Goal: Transaction & Acquisition: Book appointment/travel/reservation

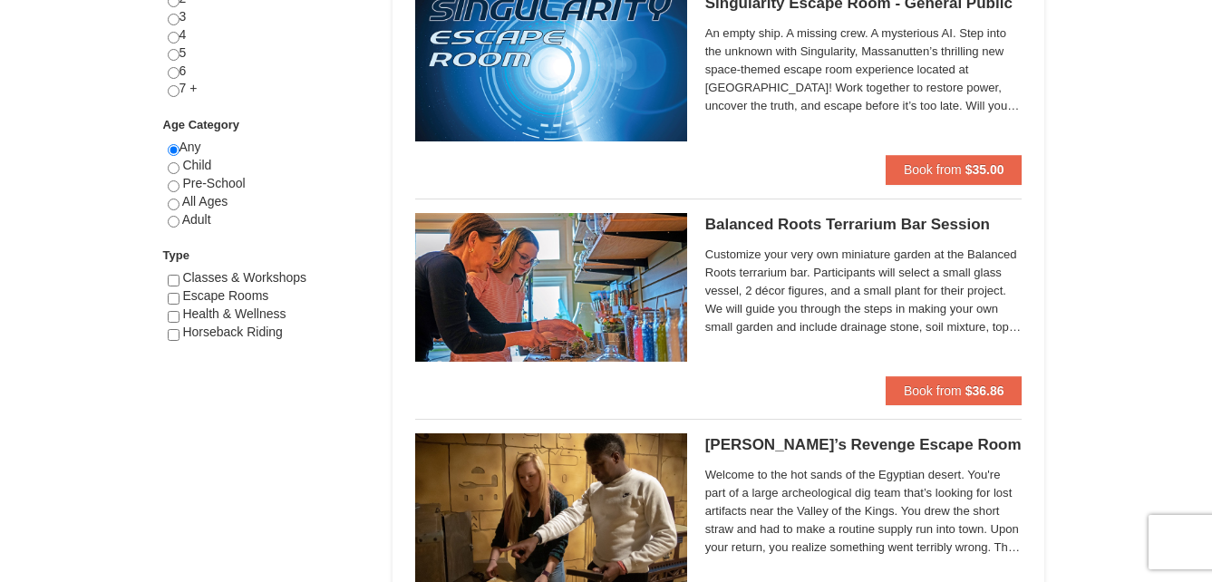
scroll to position [906, 0]
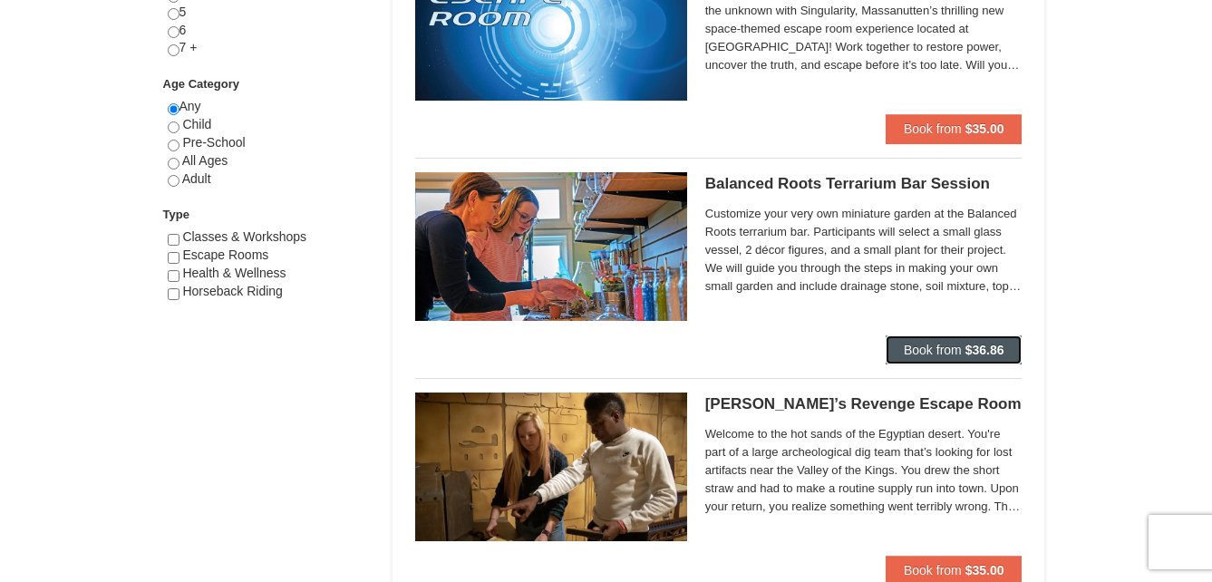
click at [951, 349] on span "Book from" at bounding box center [933, 350] width 58 height 15
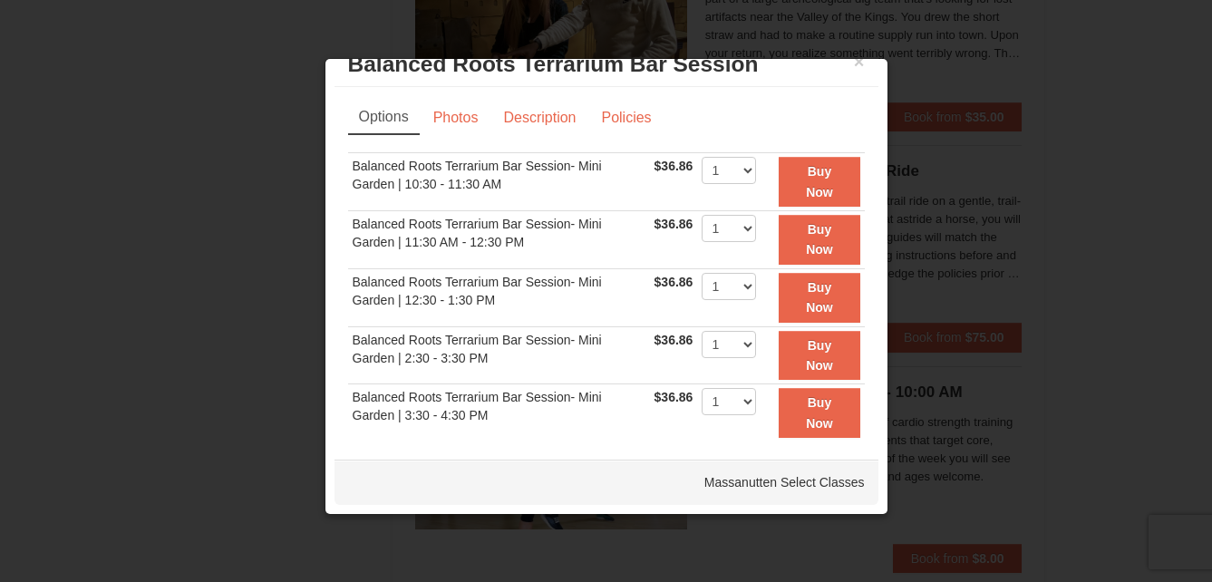
scroll to position [90, 0]
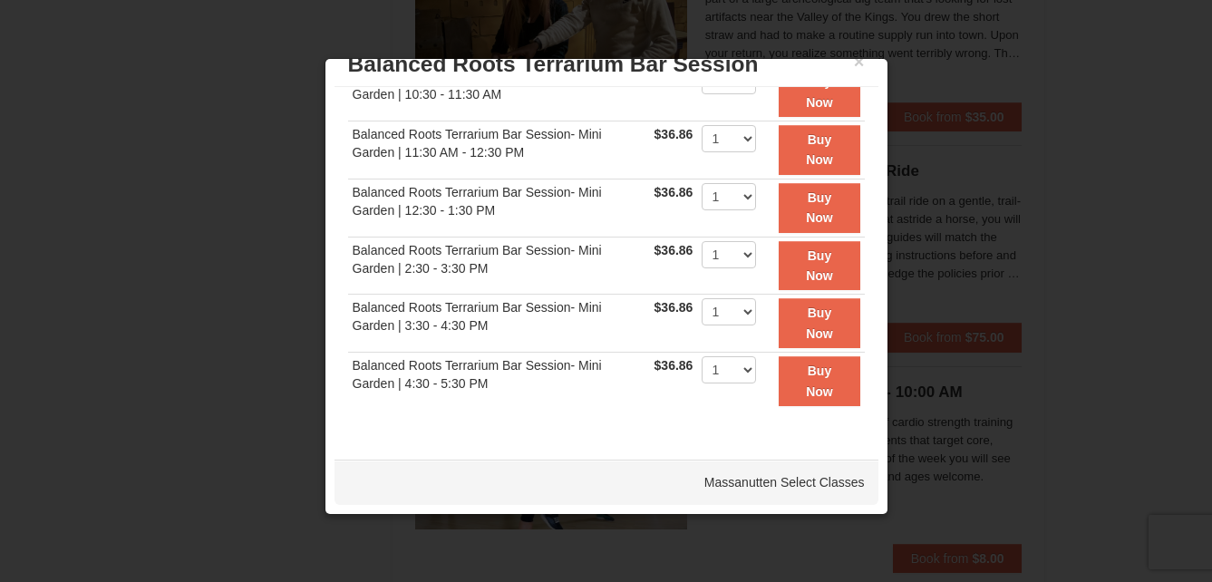
click at [1084, 91] on div at bounding box center [606, 291] width 1212 height 582
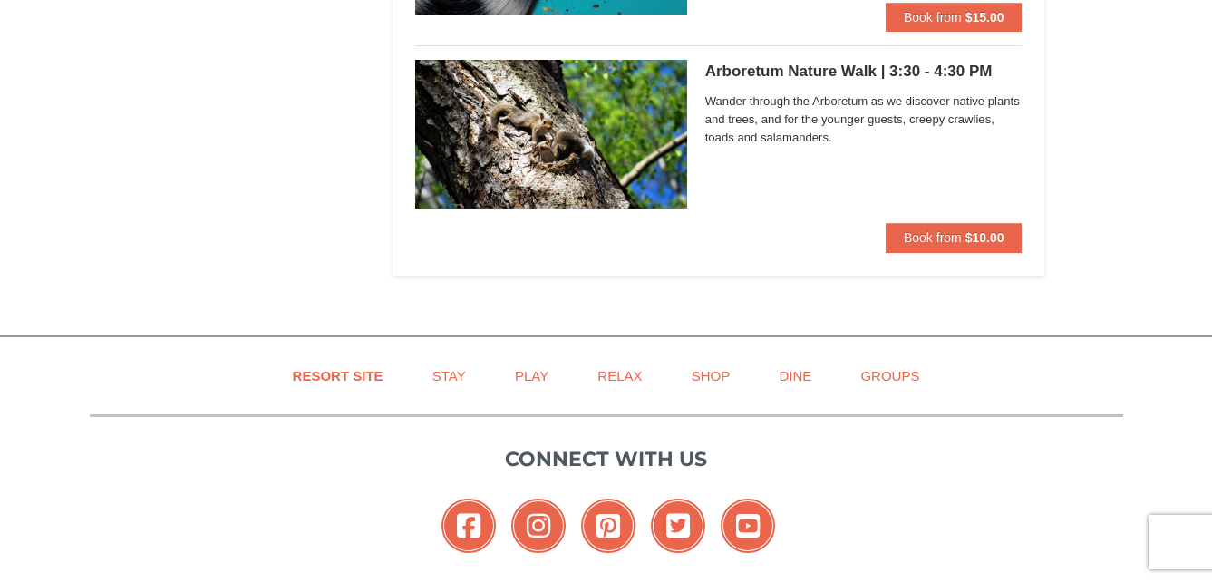
scroll to position [4531, 0]
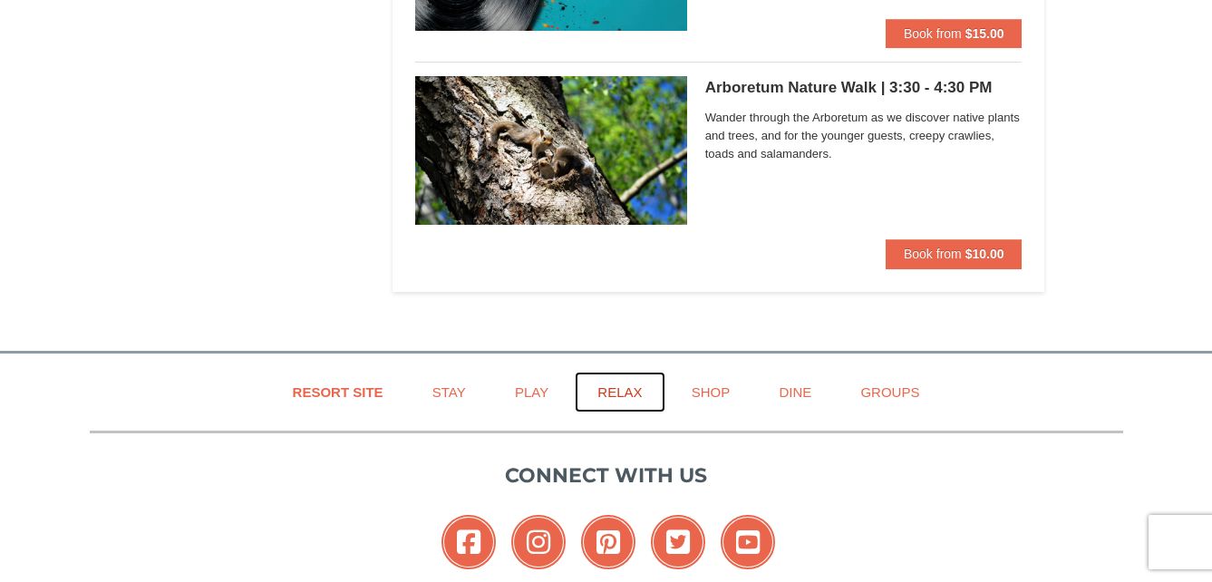
click at [620, 389] on link "Relax" at bounding box center [620, 392] width 90 height 41
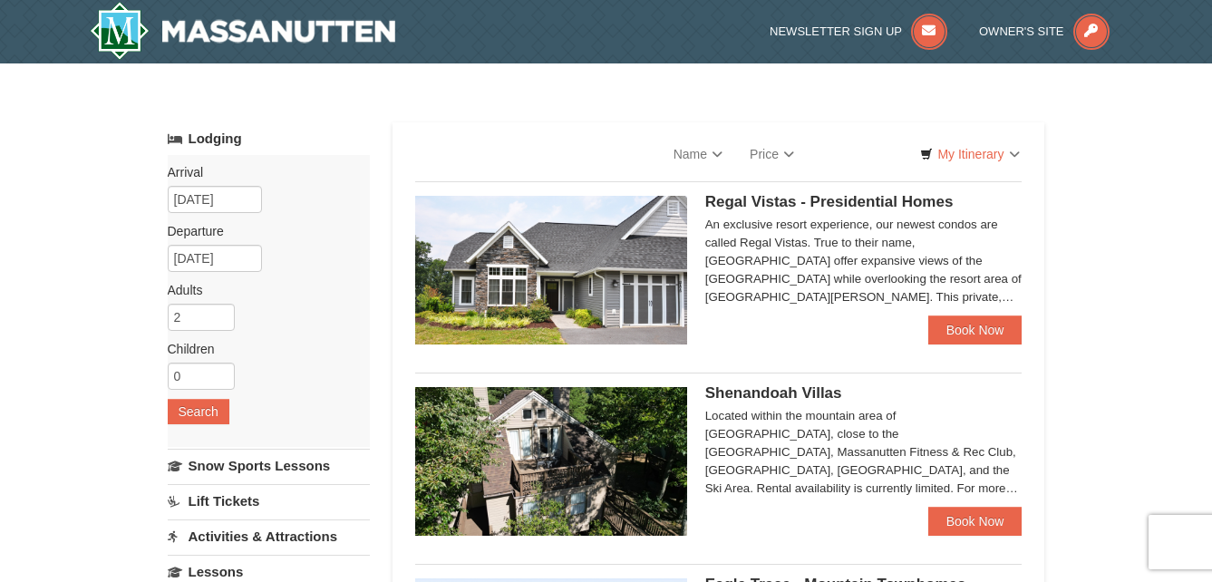
select select "9"
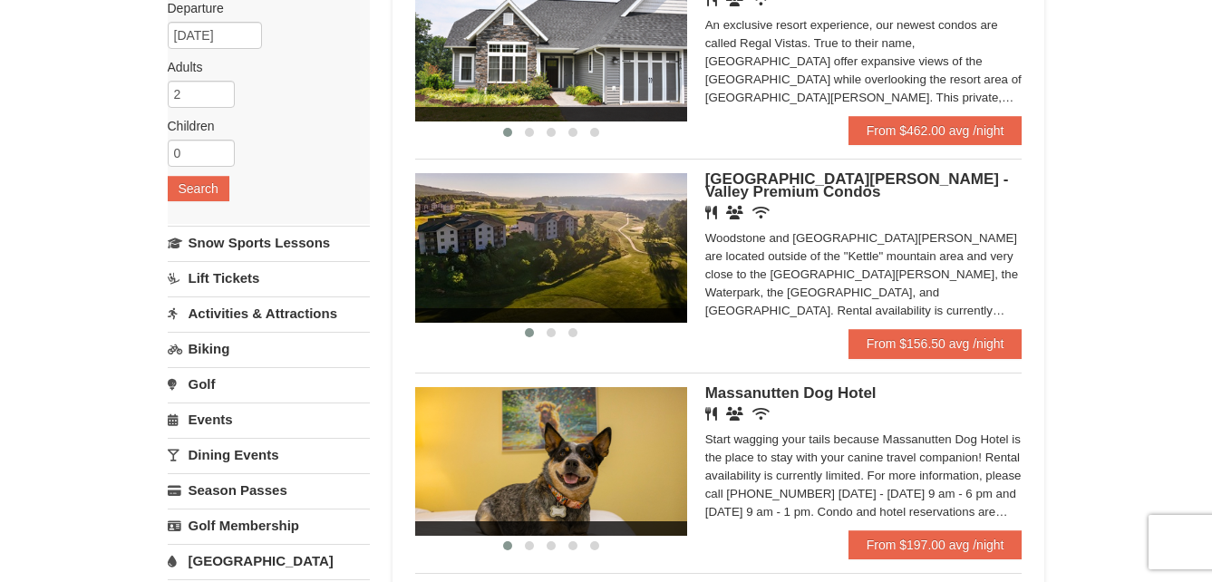
scroll to position [272, 0]
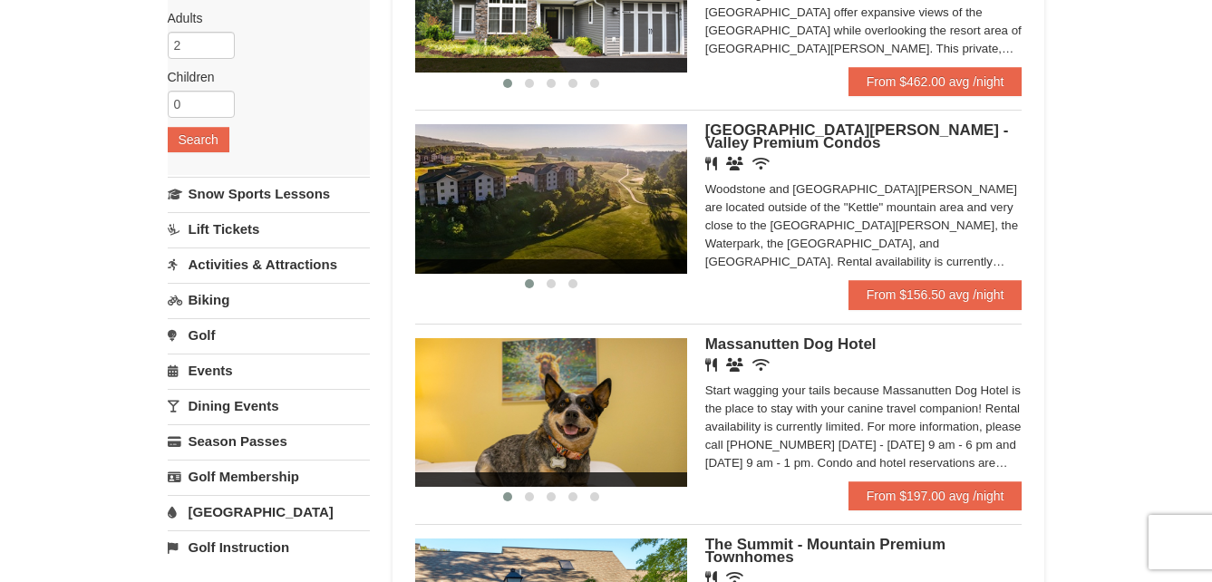
click at [914, 130] on span "Woodstone Meadows - Valley Premium Condos" at bounding box center [857, 136] width 304 height 30
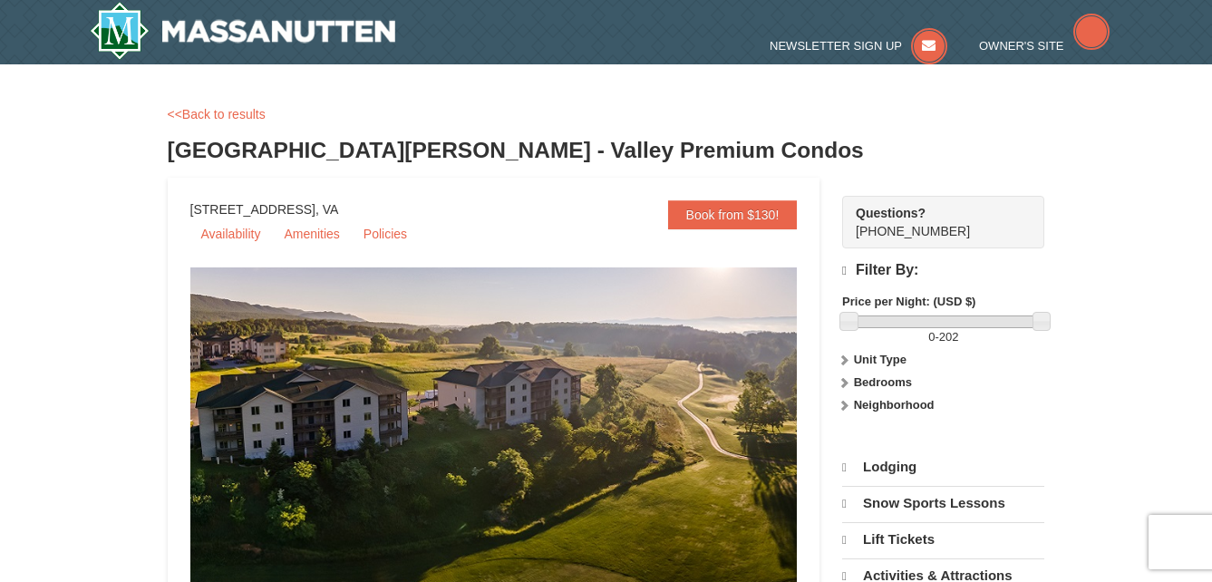
select select "9"
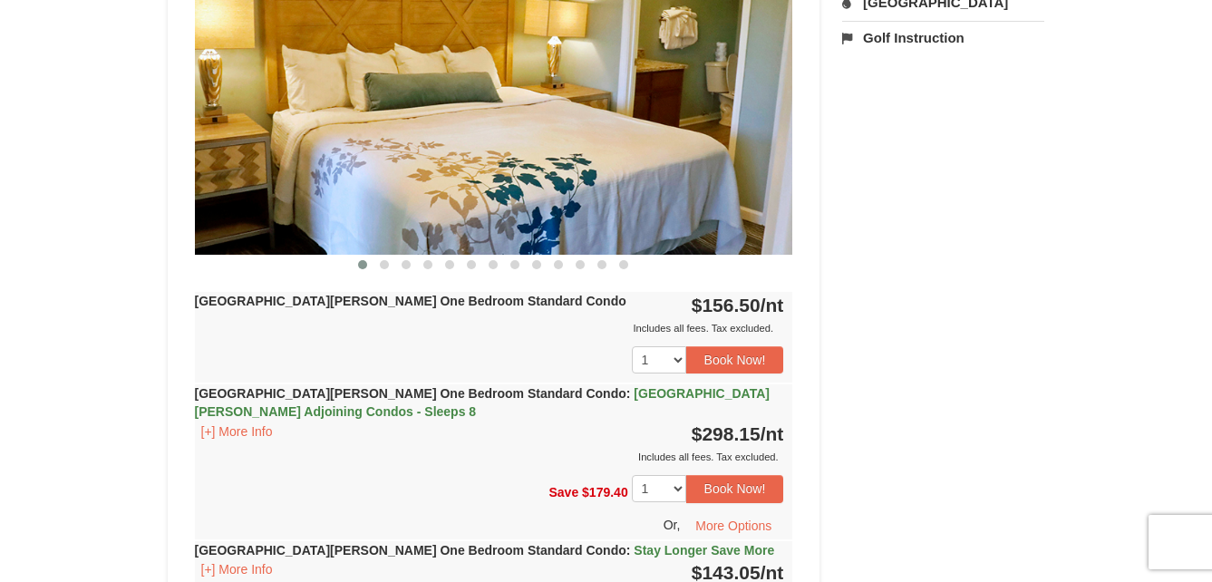
scroll to position [725, 0]
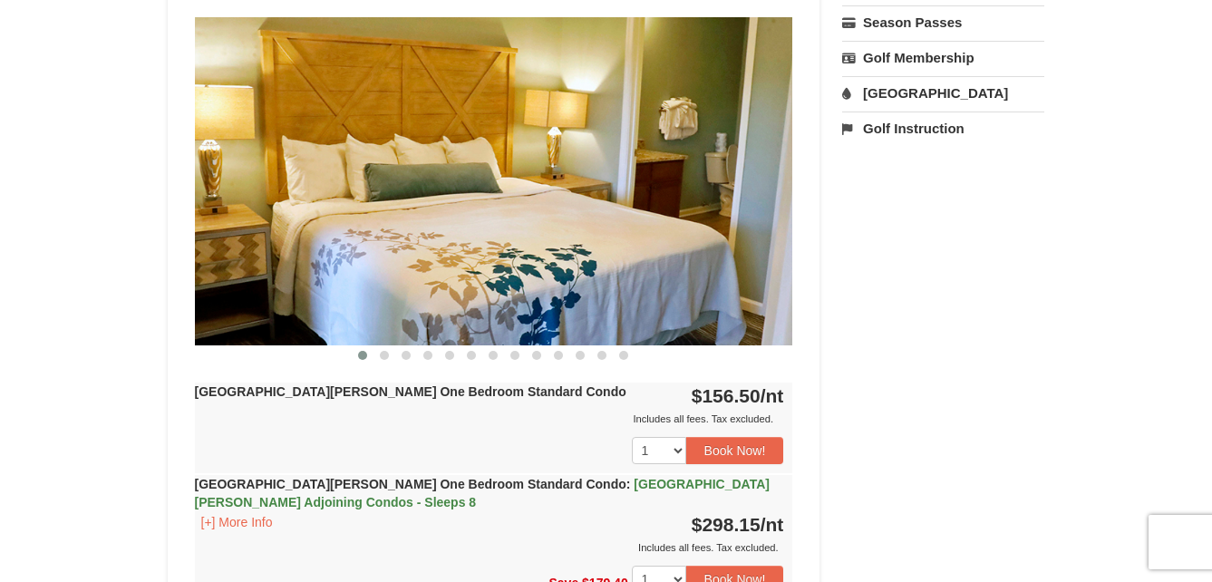
click at [495, 274] on img at bounding box center [494, 180] width 598 height 327
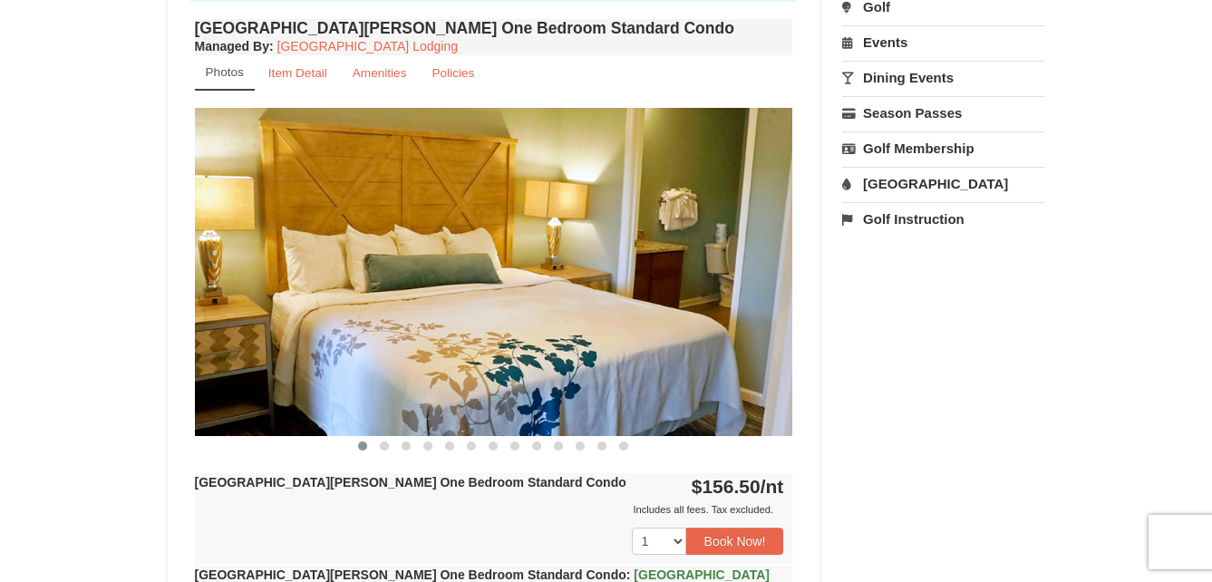
click at [778, 279] on img at bounding box center [494, 271] width 598 height 327
click at [219, 72] on small "Photos" at bounding box center [225, 72] width 38 height 14
click at [383, 444] on span at bounding box center [384, 445] width 9 height 9
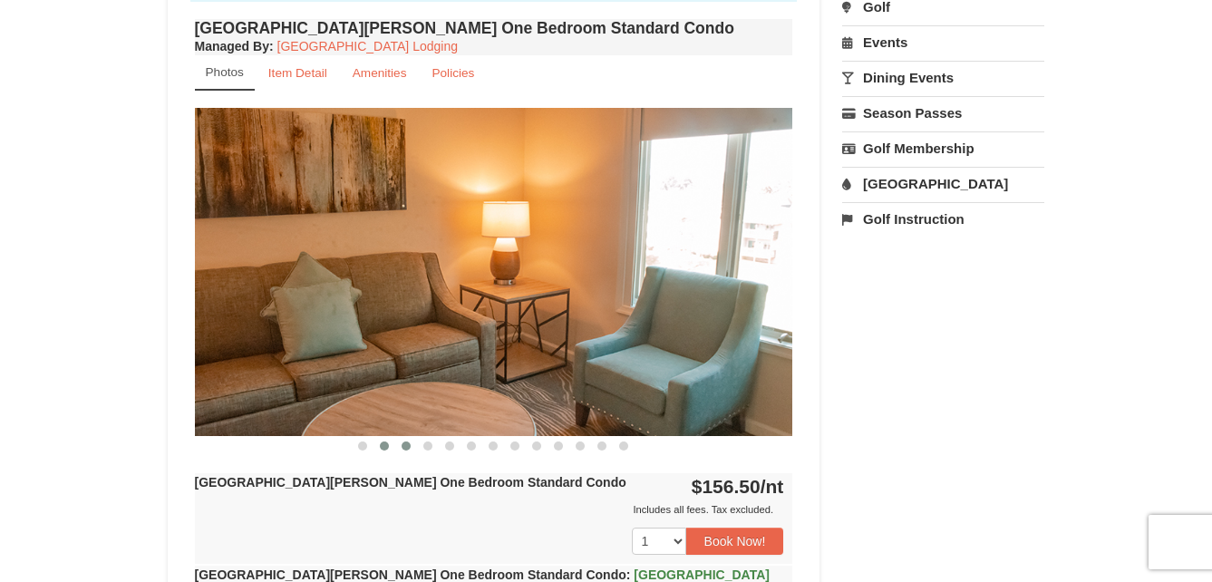
click at [404, 447] on span at bounding box center [405, 445] width 9 height 9
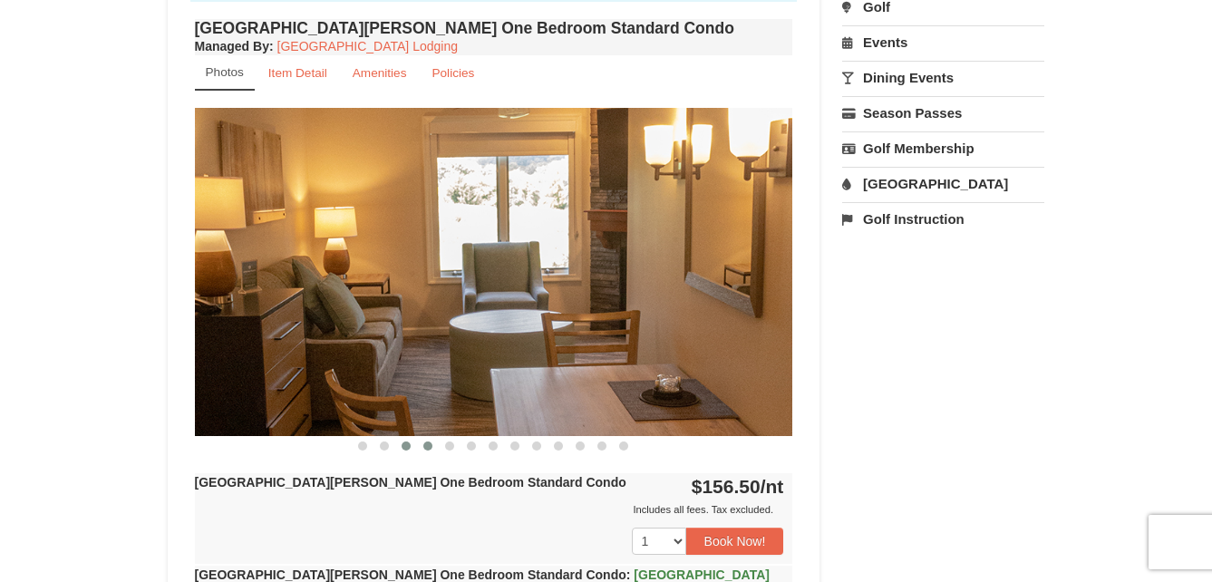
click at [427, 446] on span at bounding box center [427, 445] width 9 height 9
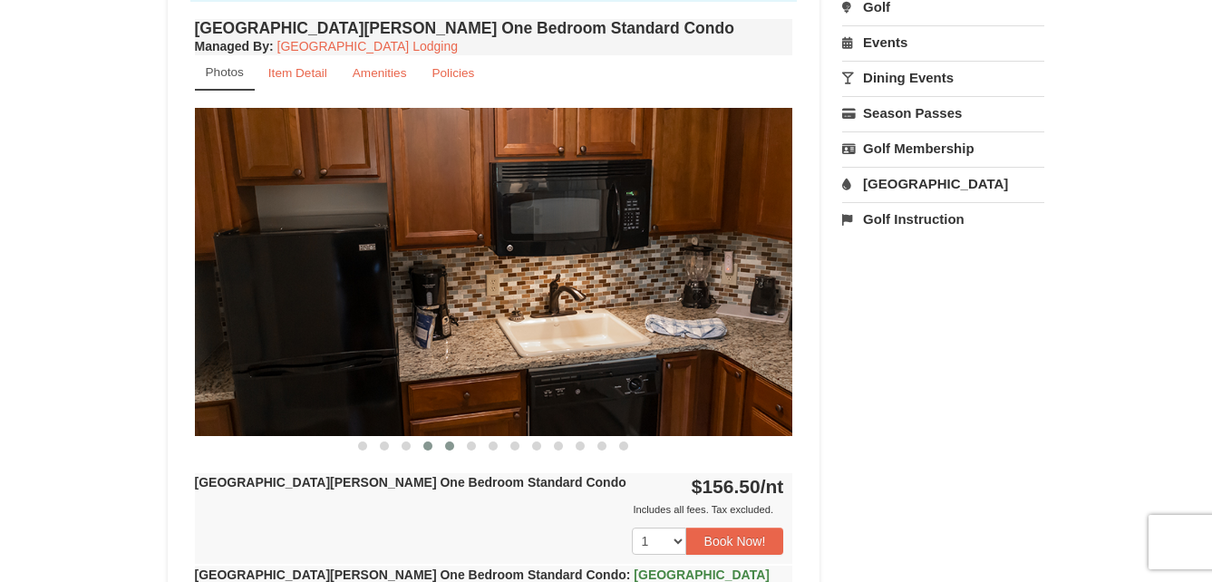
click at [453, 444] on span at bounding box center [449, 445] width 9 height 9
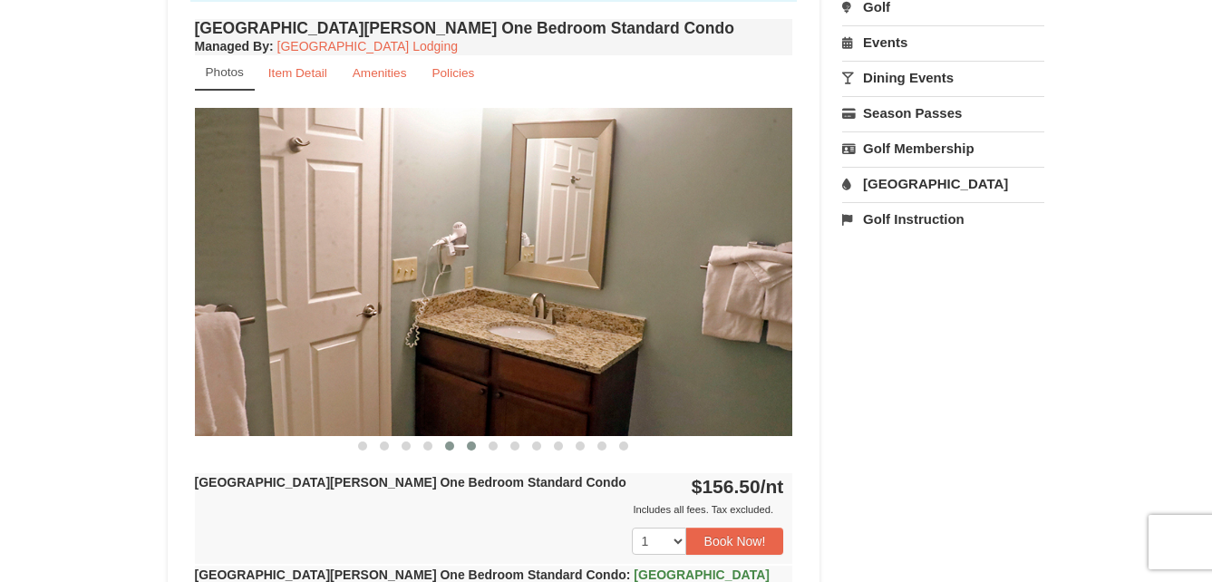
click at [470, 445] on span at bounding box center [471, 445] width 9 height 9
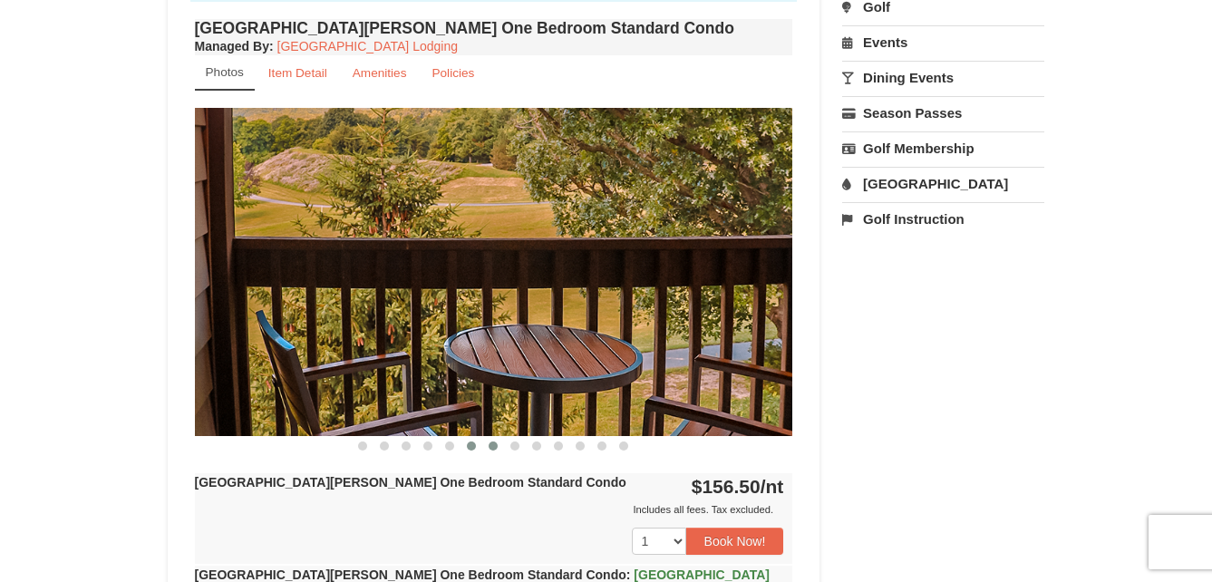
click at [495, 447] on span at bounding box center [492, 445] width 9 height 9
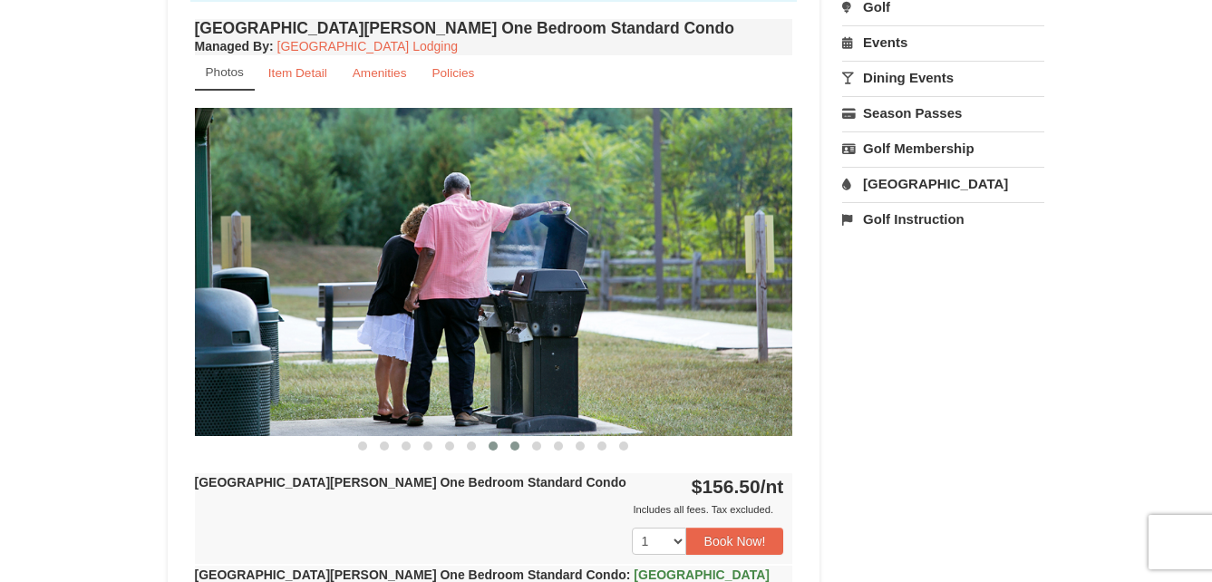
click at [516, 448] on span at bounding box center [514, 445] width 9 height 9
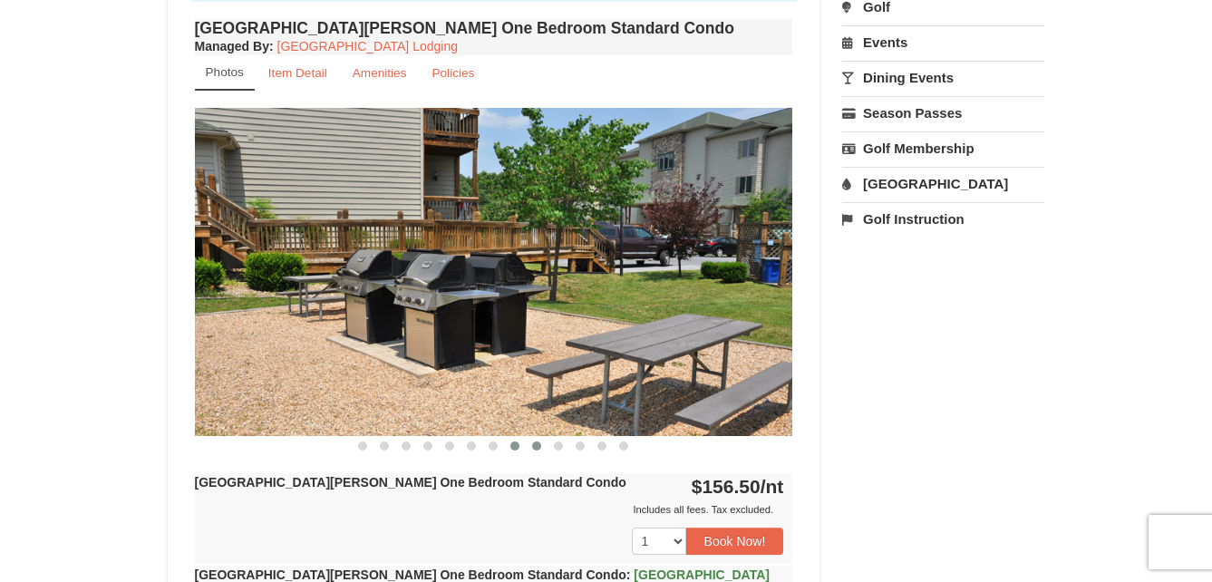
click at [534, 448] on span at bounding box center [536, 445] width 9 height 9
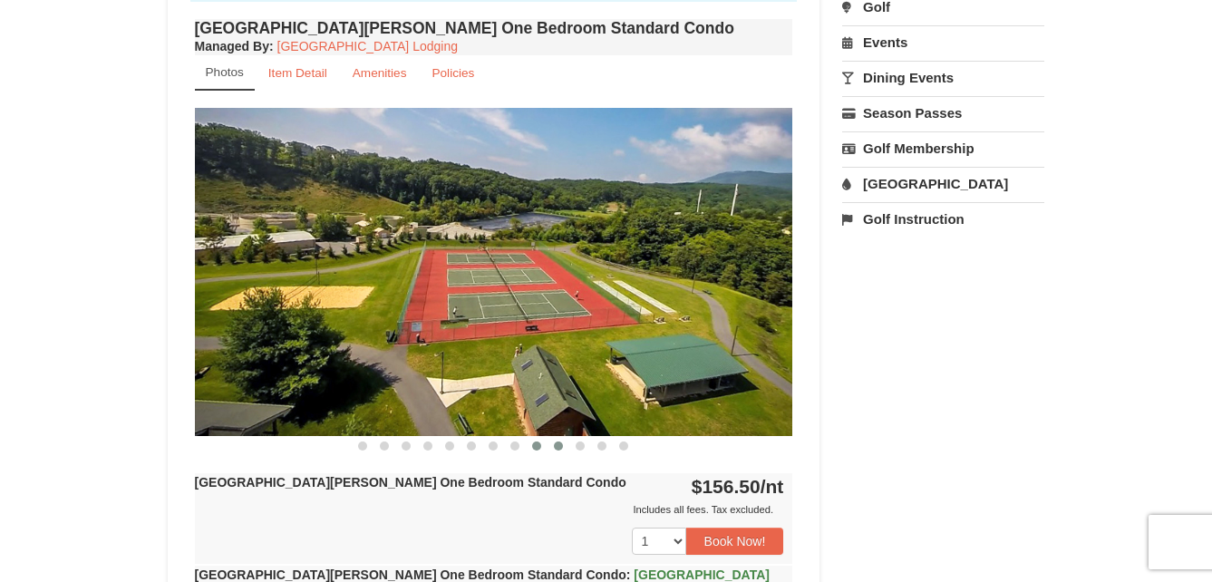
click at [557, 449] on span at bounding box center [558, 445] width 9 height 9
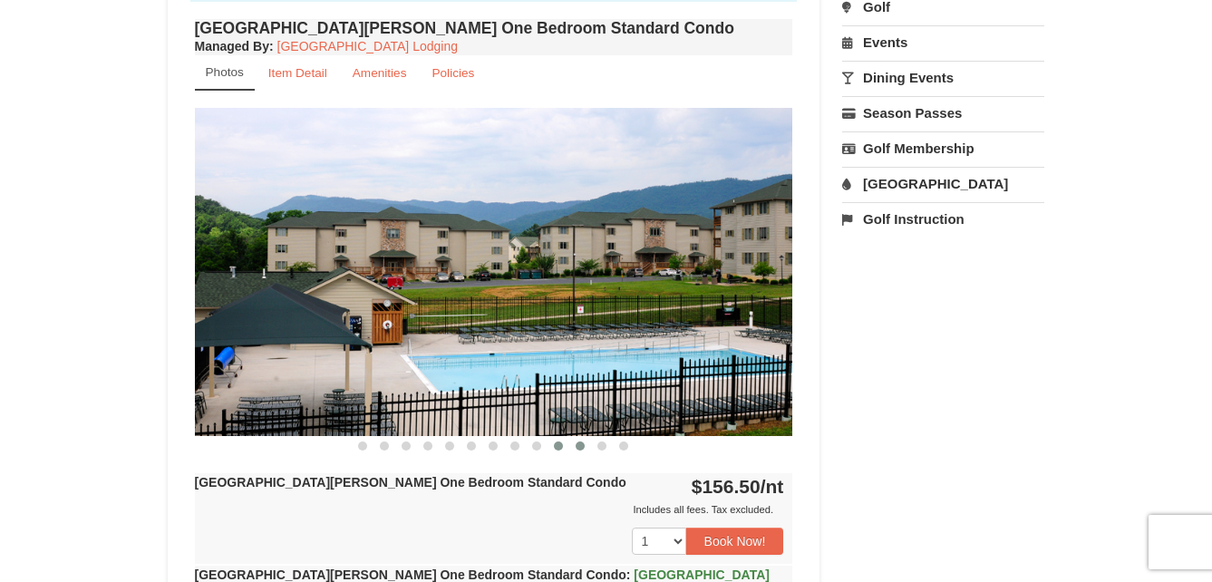
click at [581, 447] on span at bounding box center [579, 445] width 9 height 9
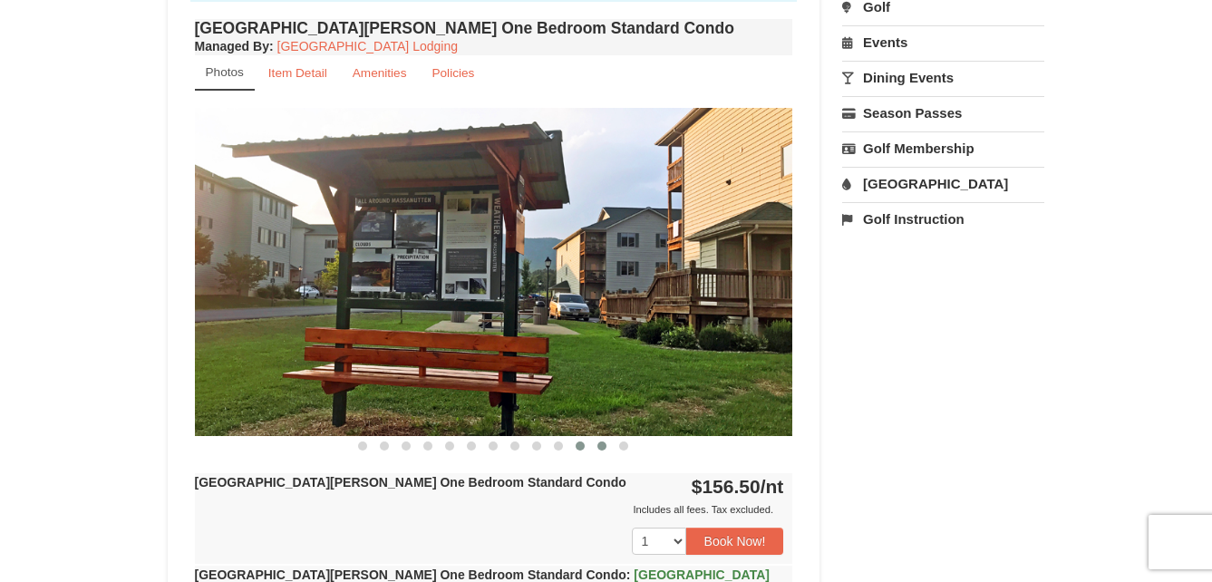
click at [600, 445] on span at bounding box center [601, 445] width 9 height 9
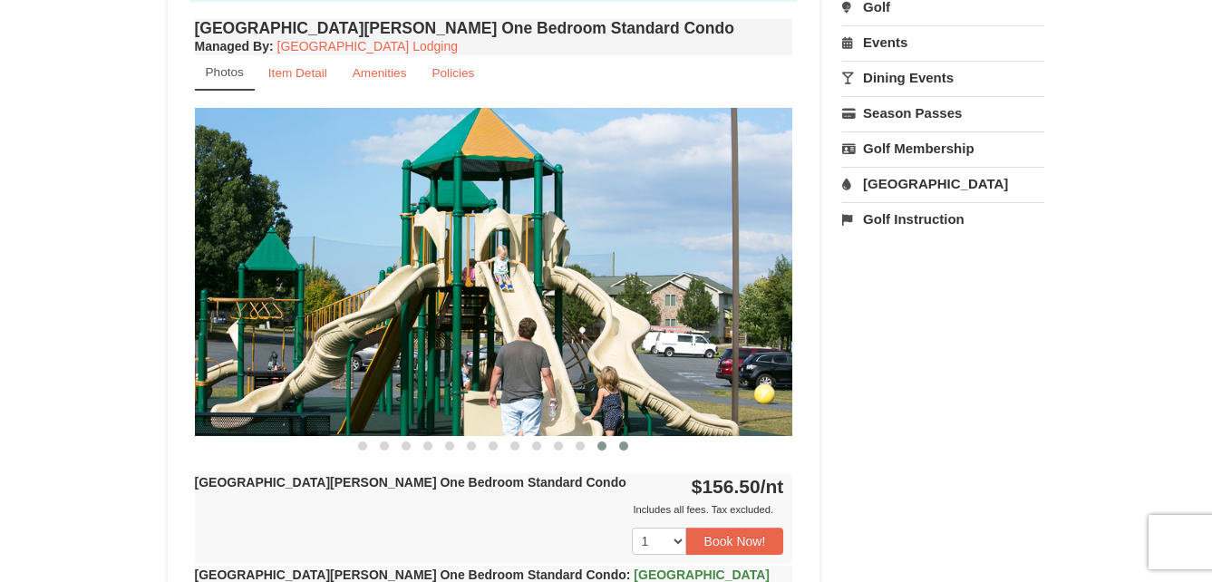
click at [628, 444] on button at bounding box center [624, 446] width 22 height 18
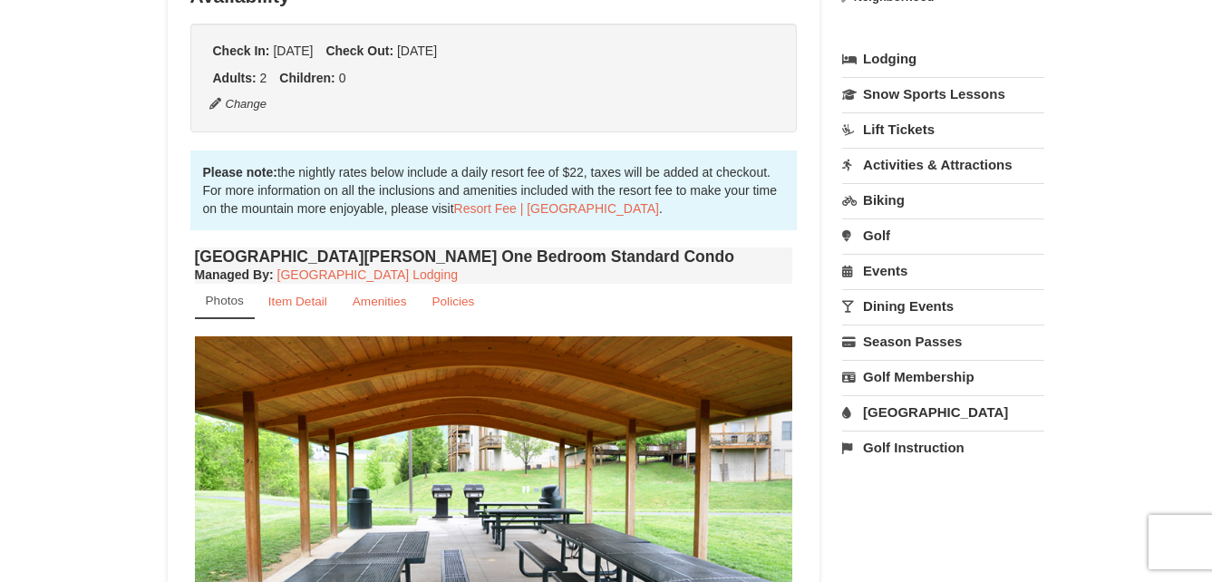
scroll to position [363, 0]
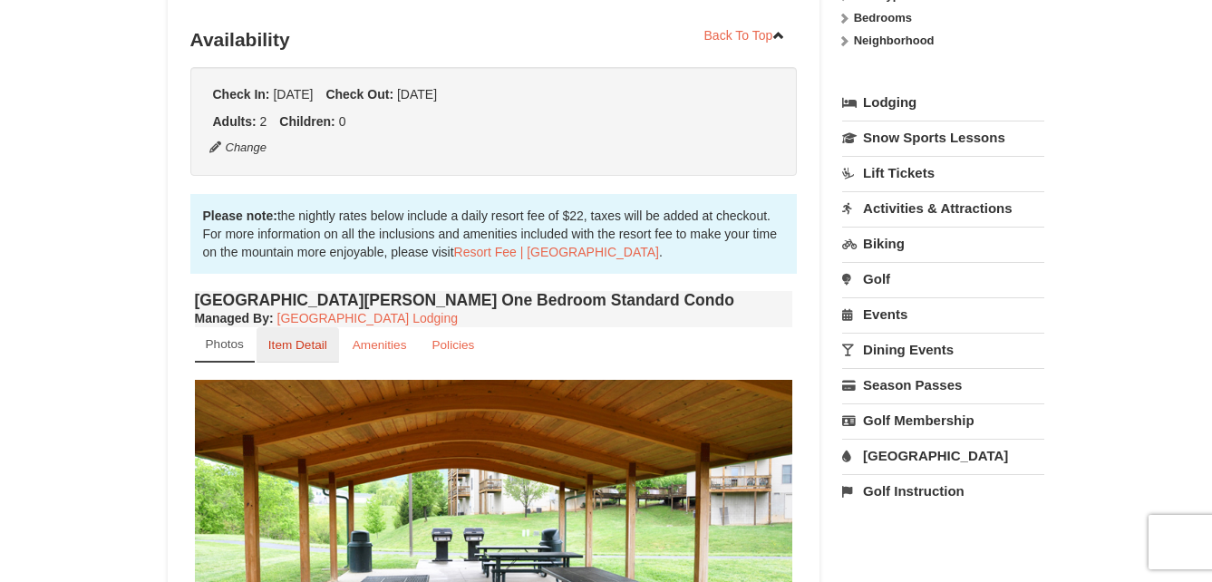
click at [289, 342] on small "Item Detail" at bounding box center [297, 345] width 59 height 14
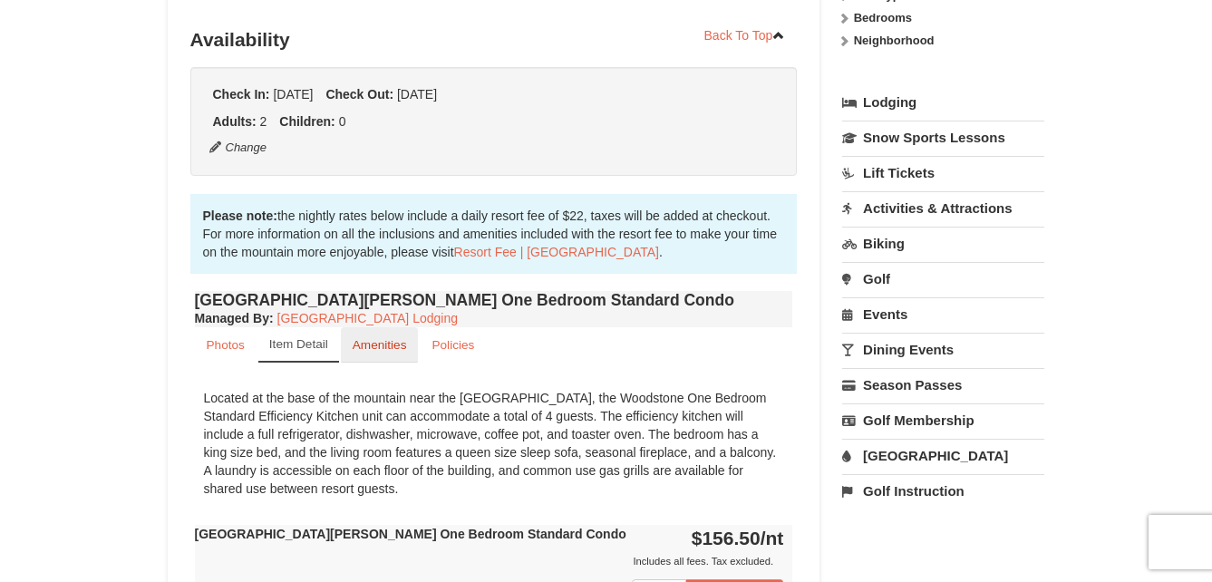
click at [391, 343] on small "Amenities" at bounding box center [380, 345] width 54 height 14
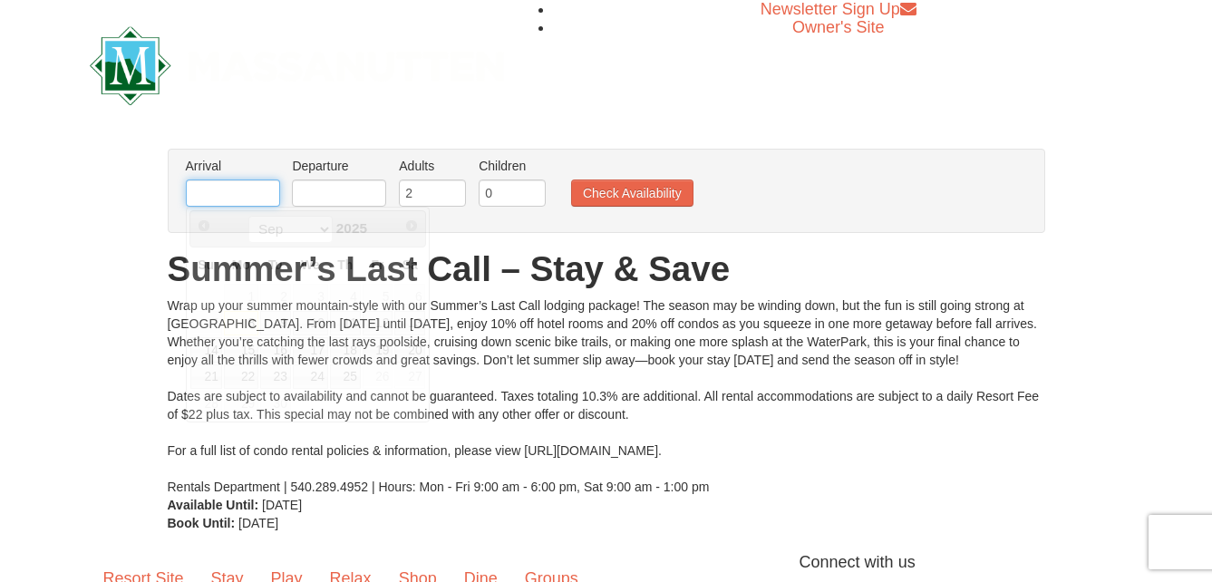
click at [241, 196] on input "text" at bounding box center [233, 192] width 94 height 27
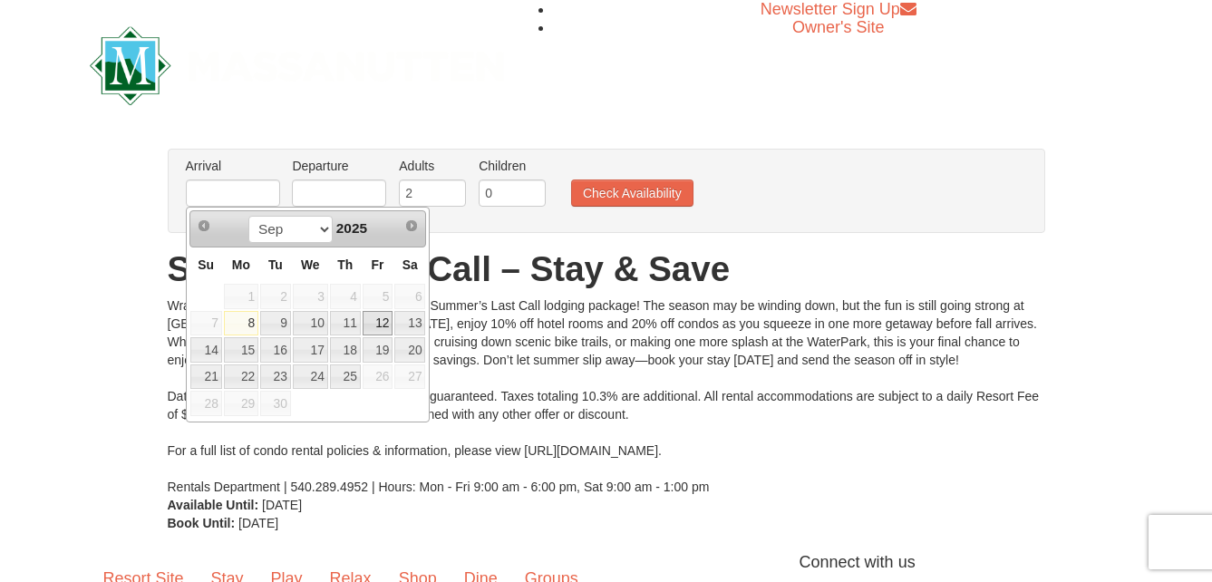
click at [377, 326] on link "12" at bounding box center [378, 323] width 31 height 25
type input "[DATE]"
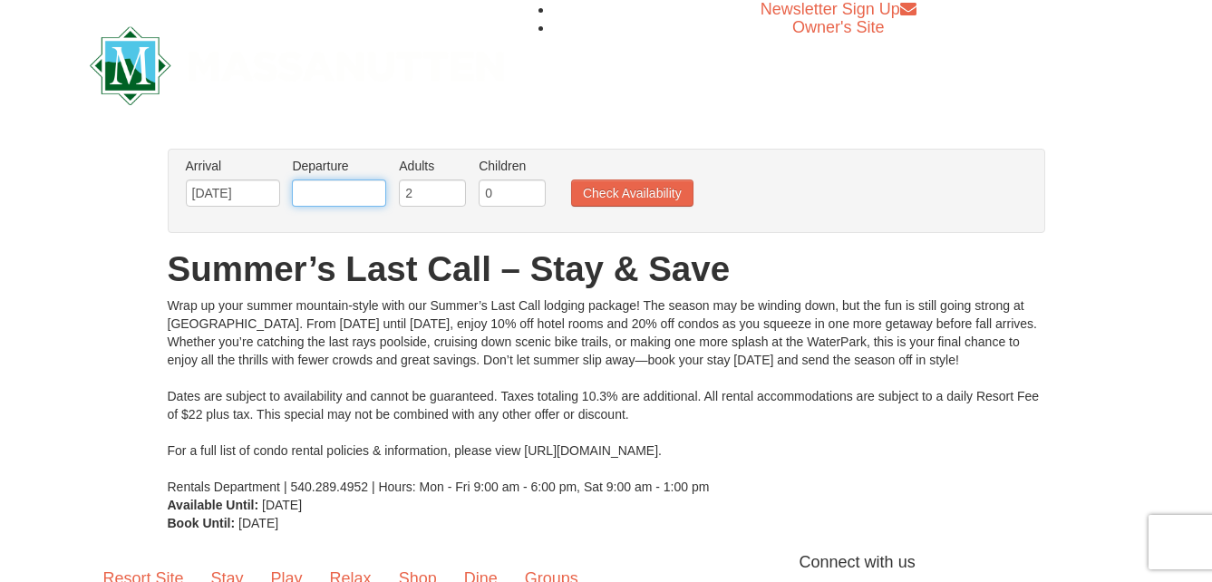
click at [321, 188] on input "text" at bounding box center [339, 192] width 94 height 27
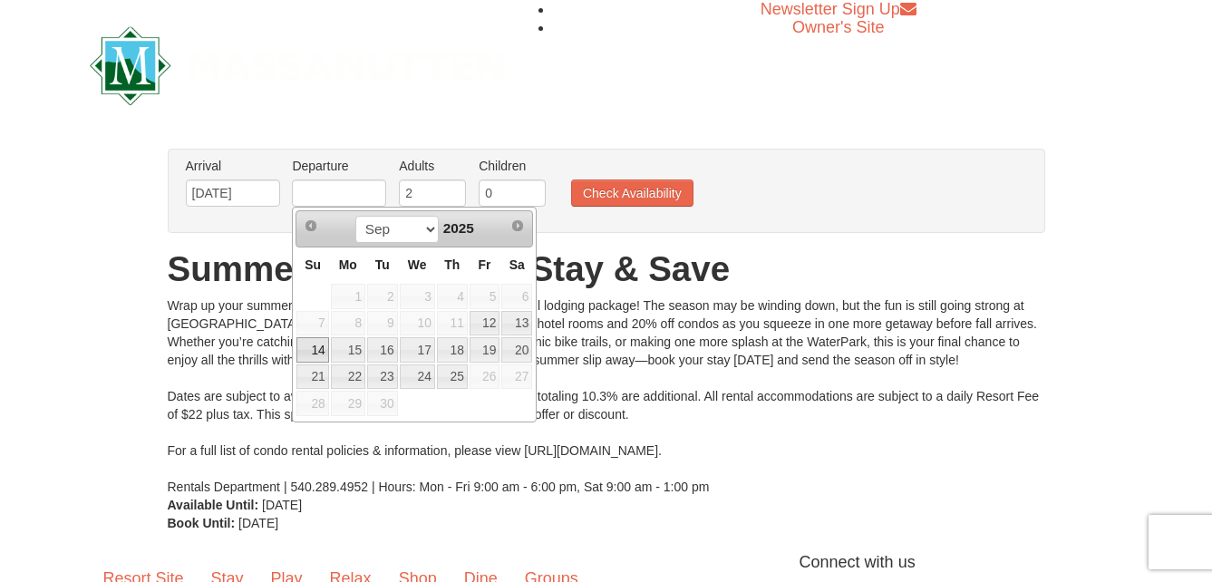
click at [319, 349] on link "14" at bounding box center [312, 349] width 32 height 25
type input "[DATE]"
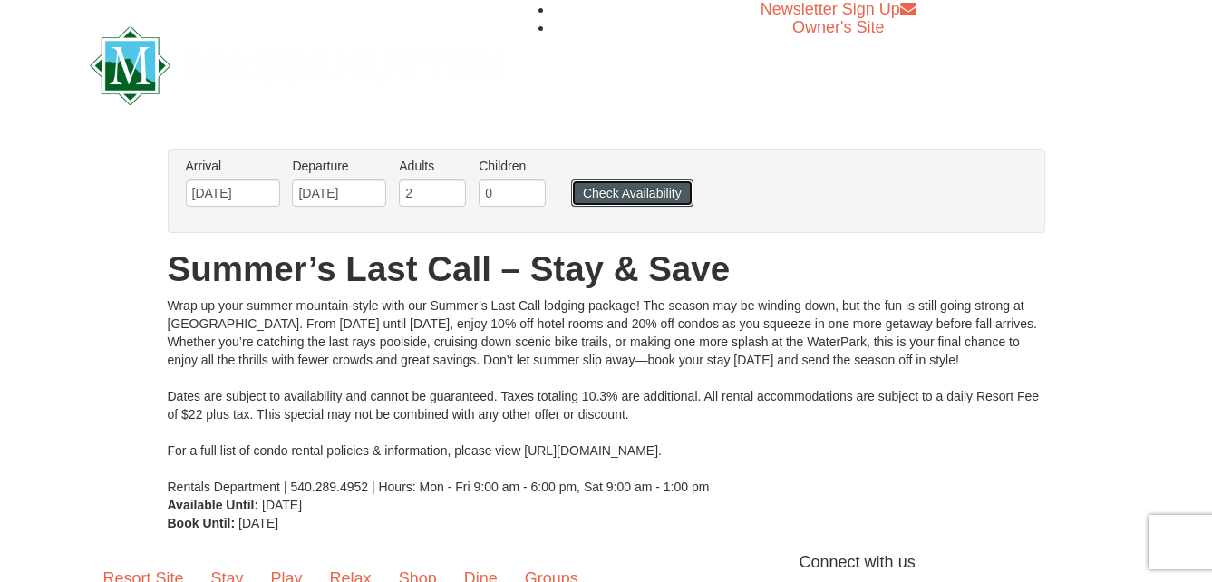
click at [633, 197] on button "Check Availability" at bounding box center [632, 192] width 122 height 27
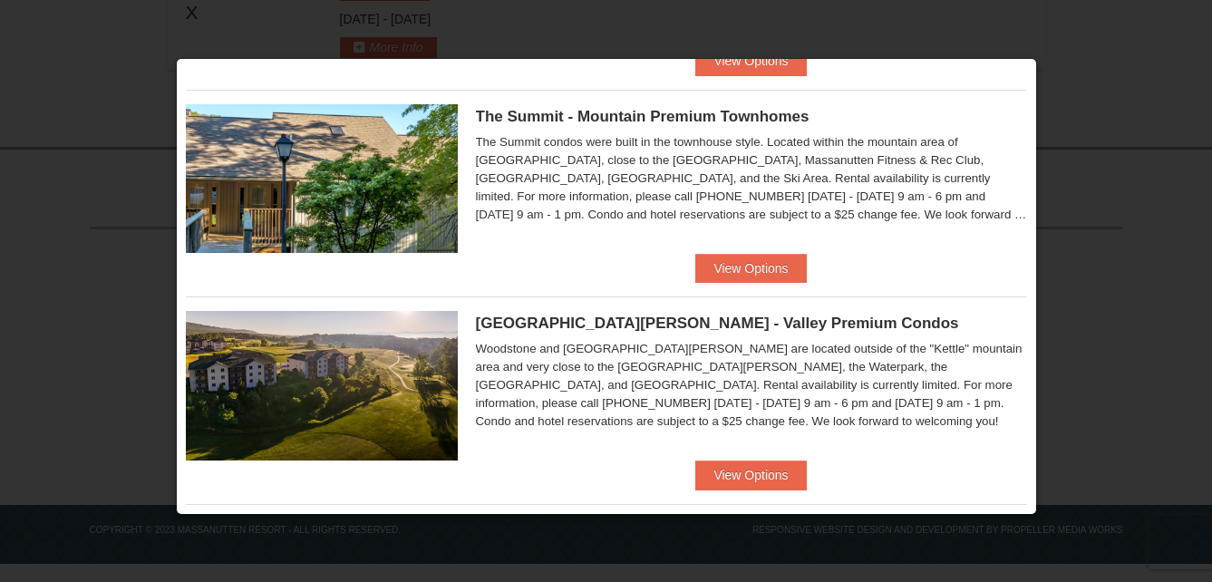
scroll to position [816, 0]
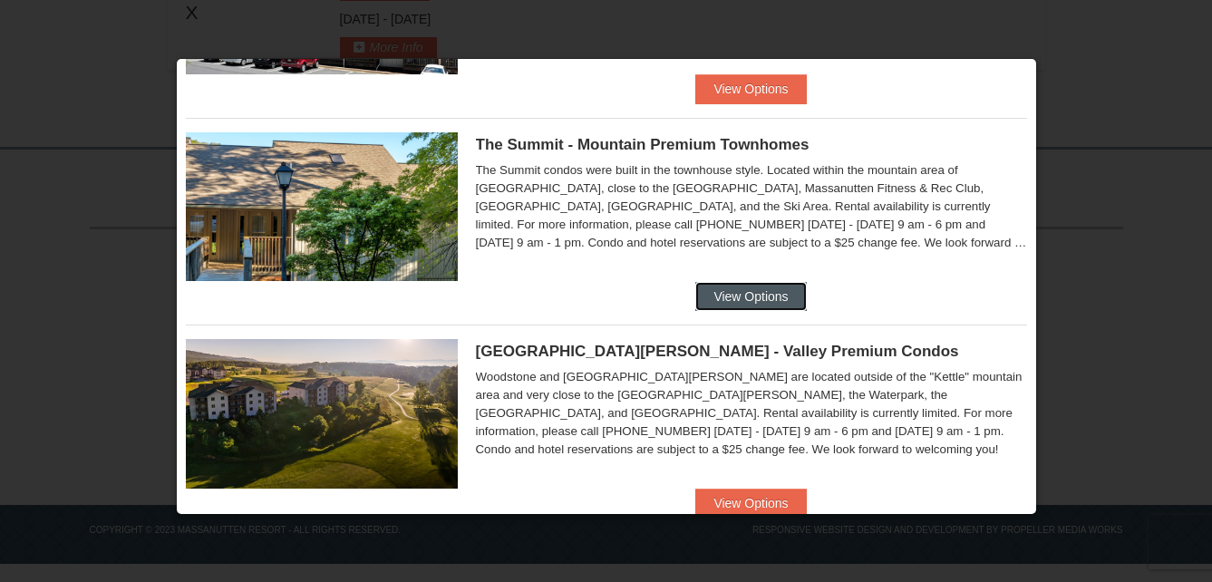
click at [753, 289] on button "View Options" at bounding box center [750, 296] width 111 height 29
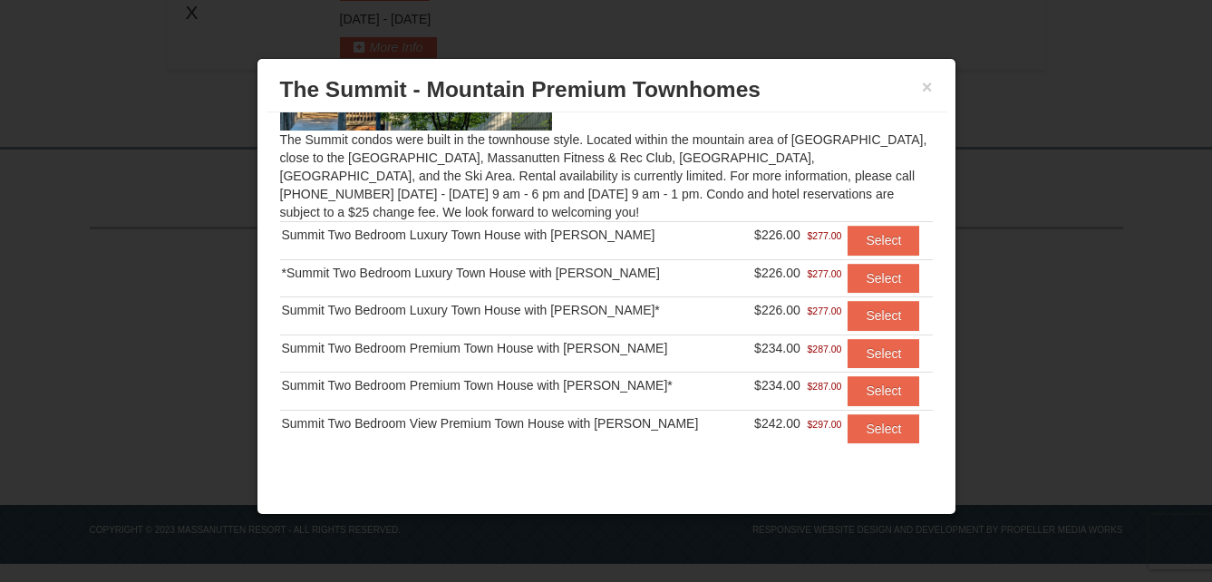
scroll to position [156, 0]
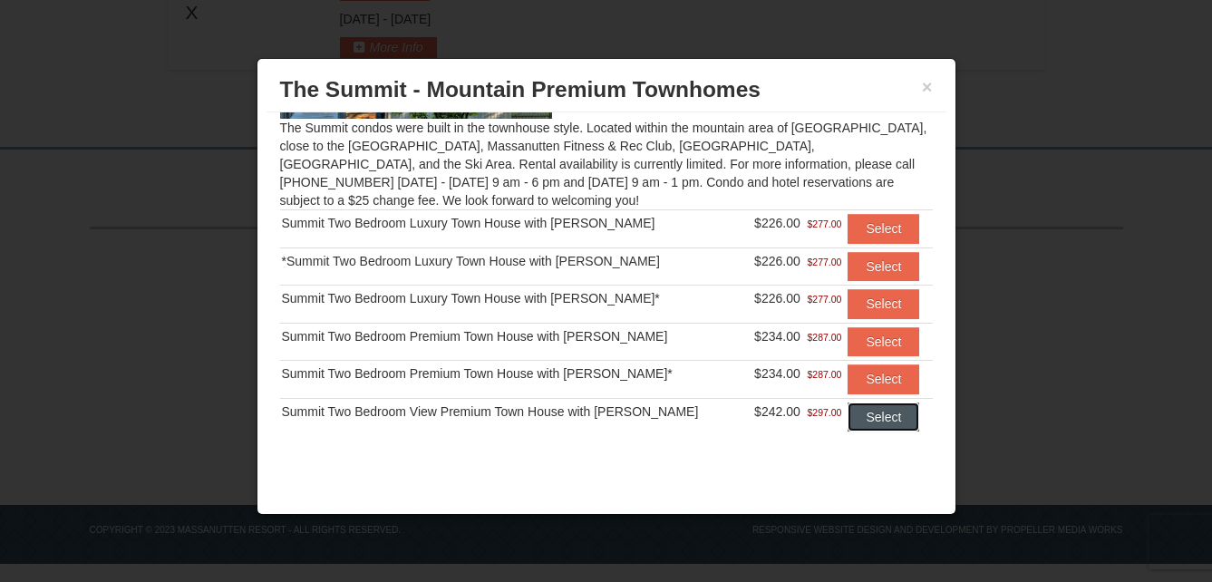
click at [848, 420] on button "Select" at bounding box center [883, 416] width 72 height 29
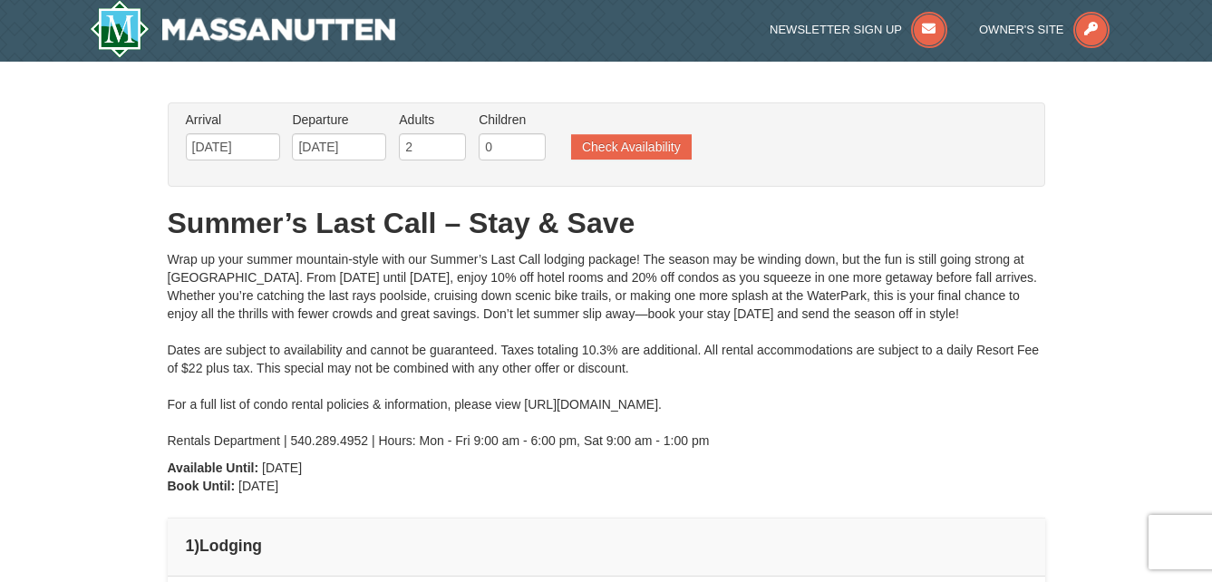
scroll to position [0, 0]
